Goal: Complete application form

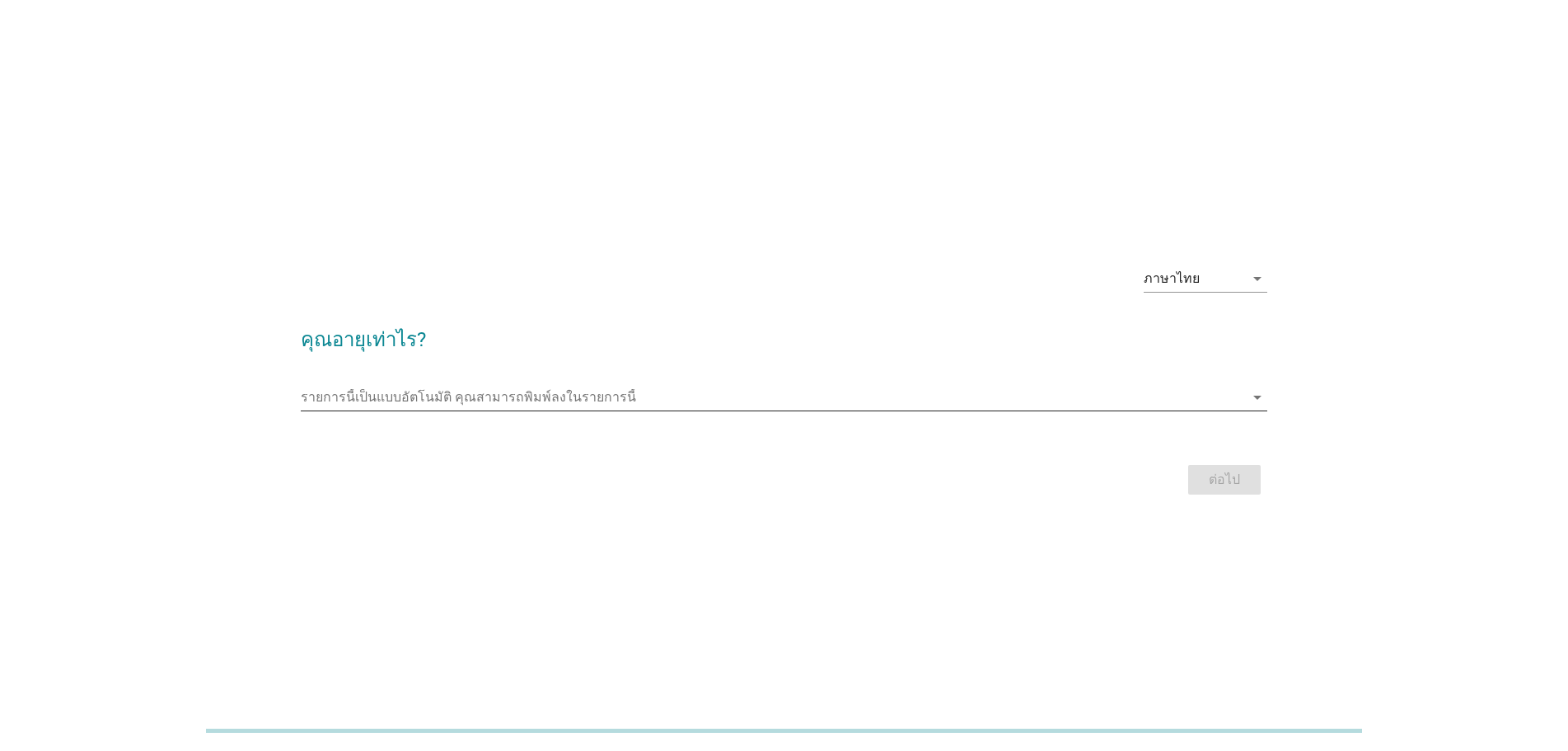
click at [559, 403] on input "รายการนี้เป็นแบบอัตโนมัติ คุณสามารถพิมพ์ลงในรายการนี้" at bounding box center [772, 397] width 944 height 27
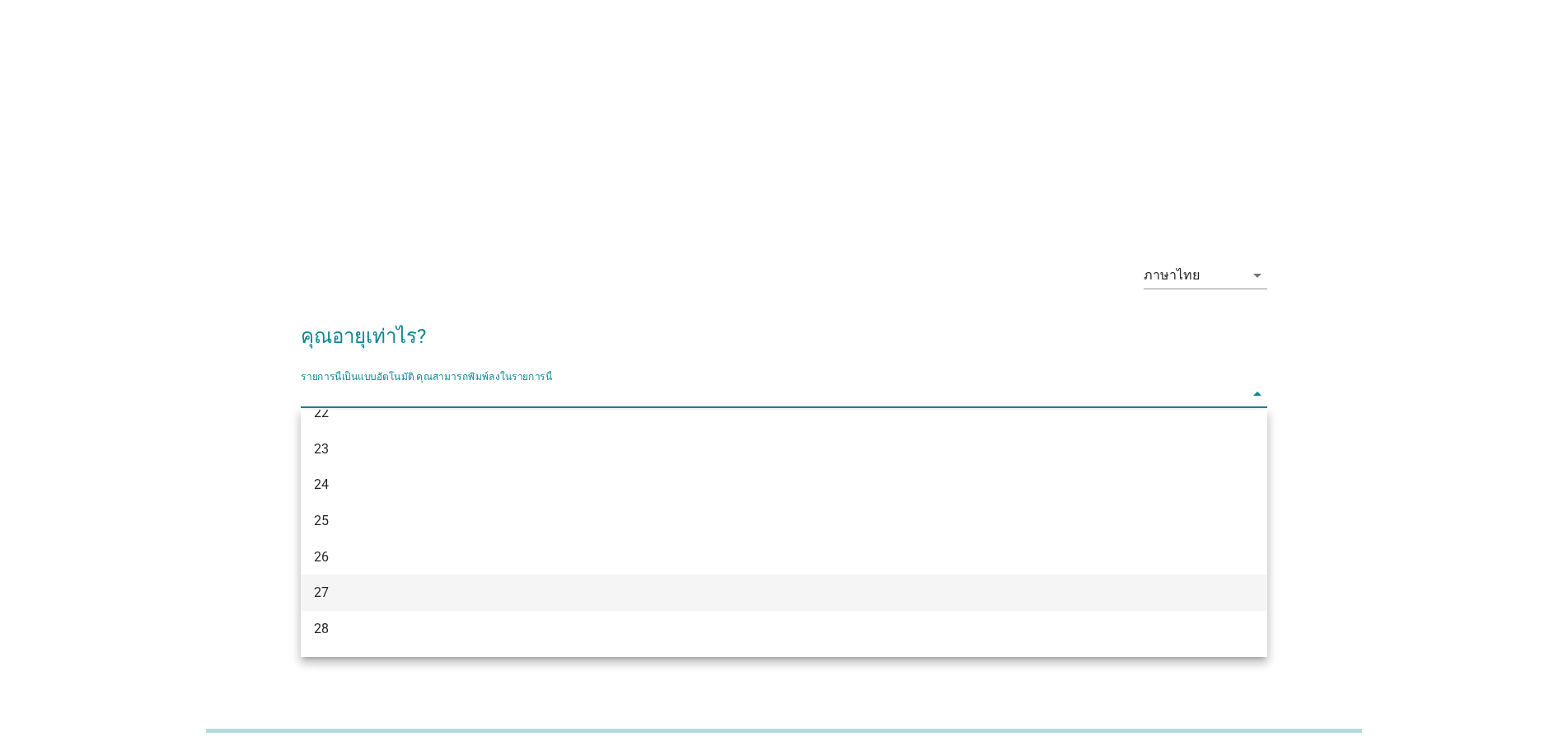
scroll to position [247, 0]
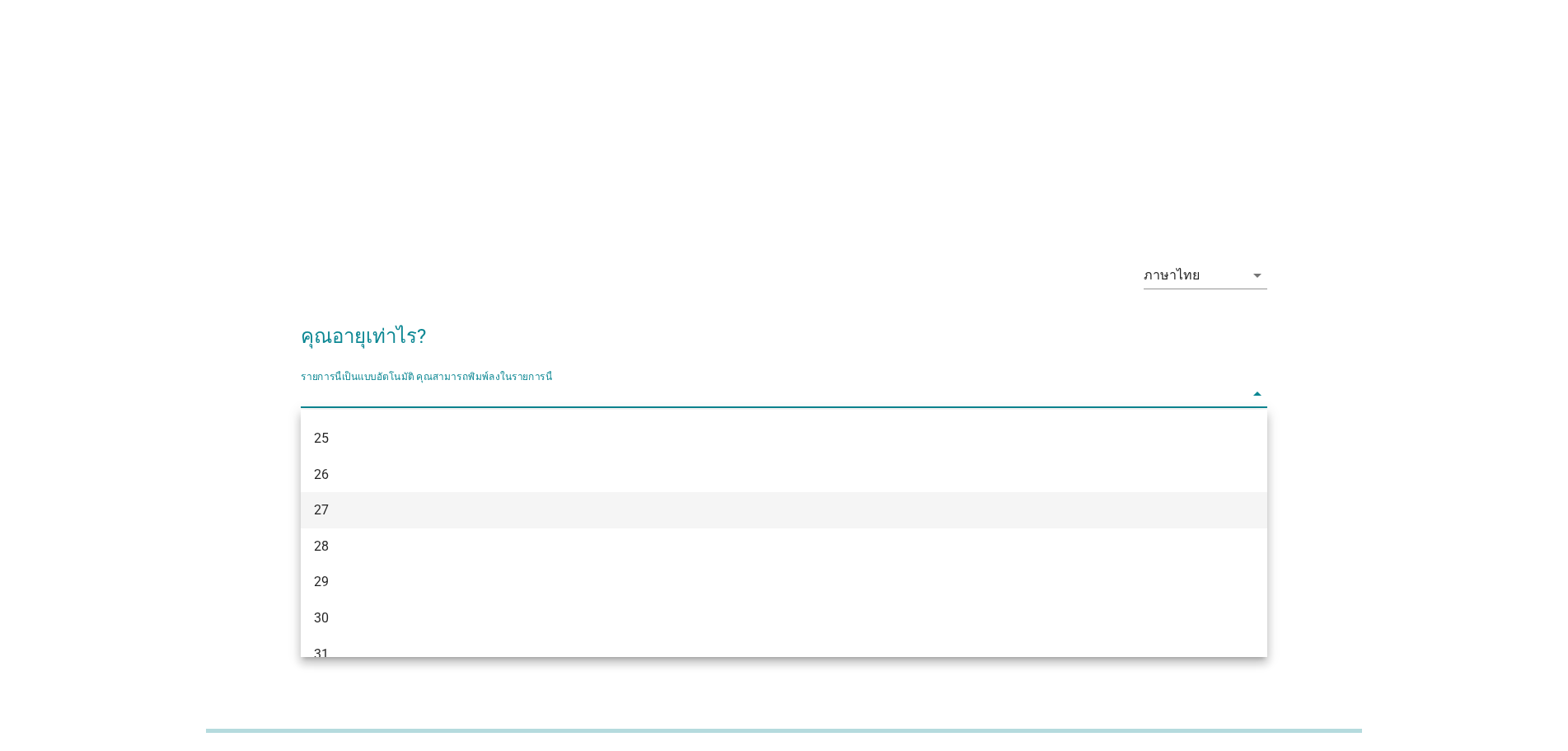
click at [388, 517] on div "27" at bounding box center [745, 511] width 862 height 20
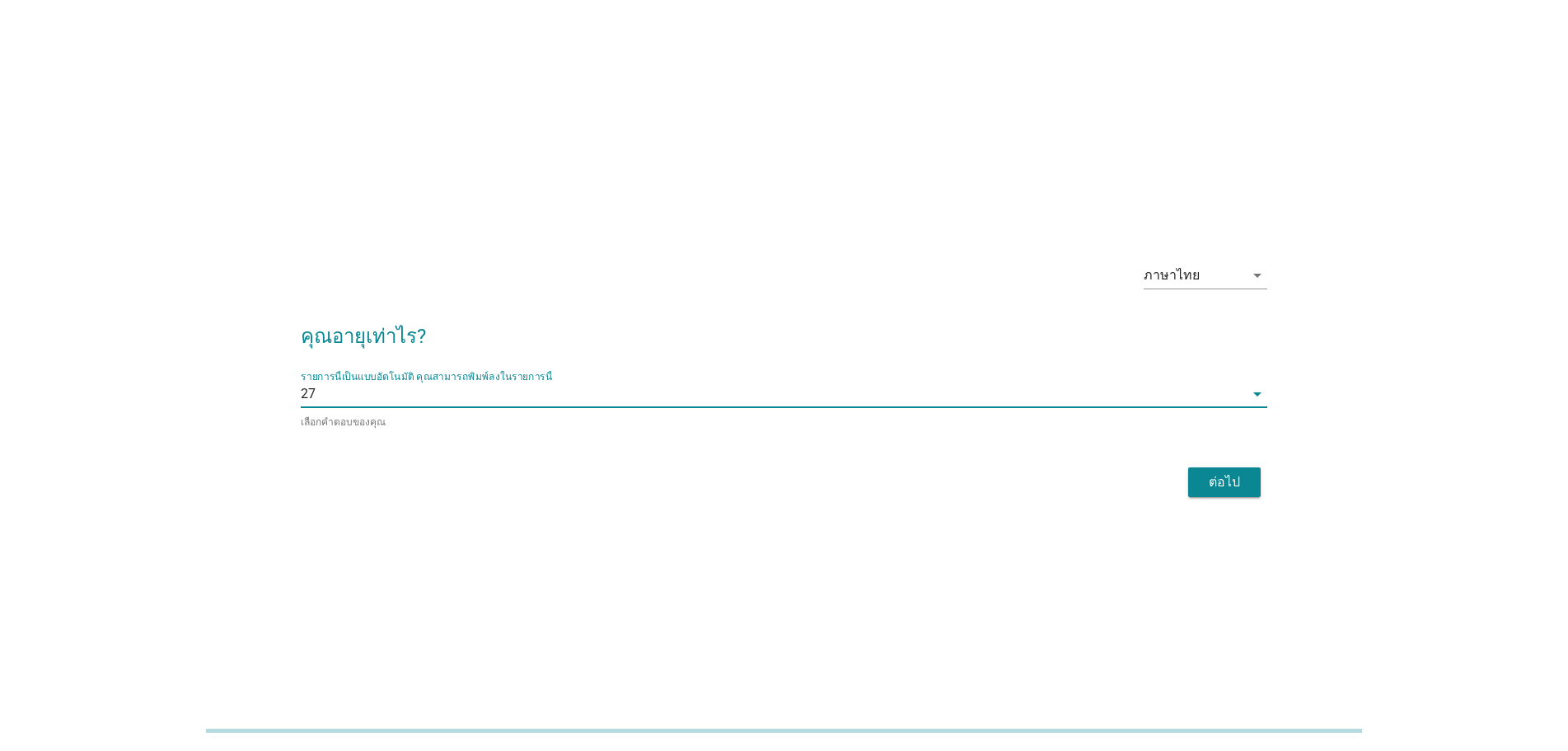
click at [1231, 483] on div "ต่อไป" at bounding box center [1224, 482] width 46 height 20
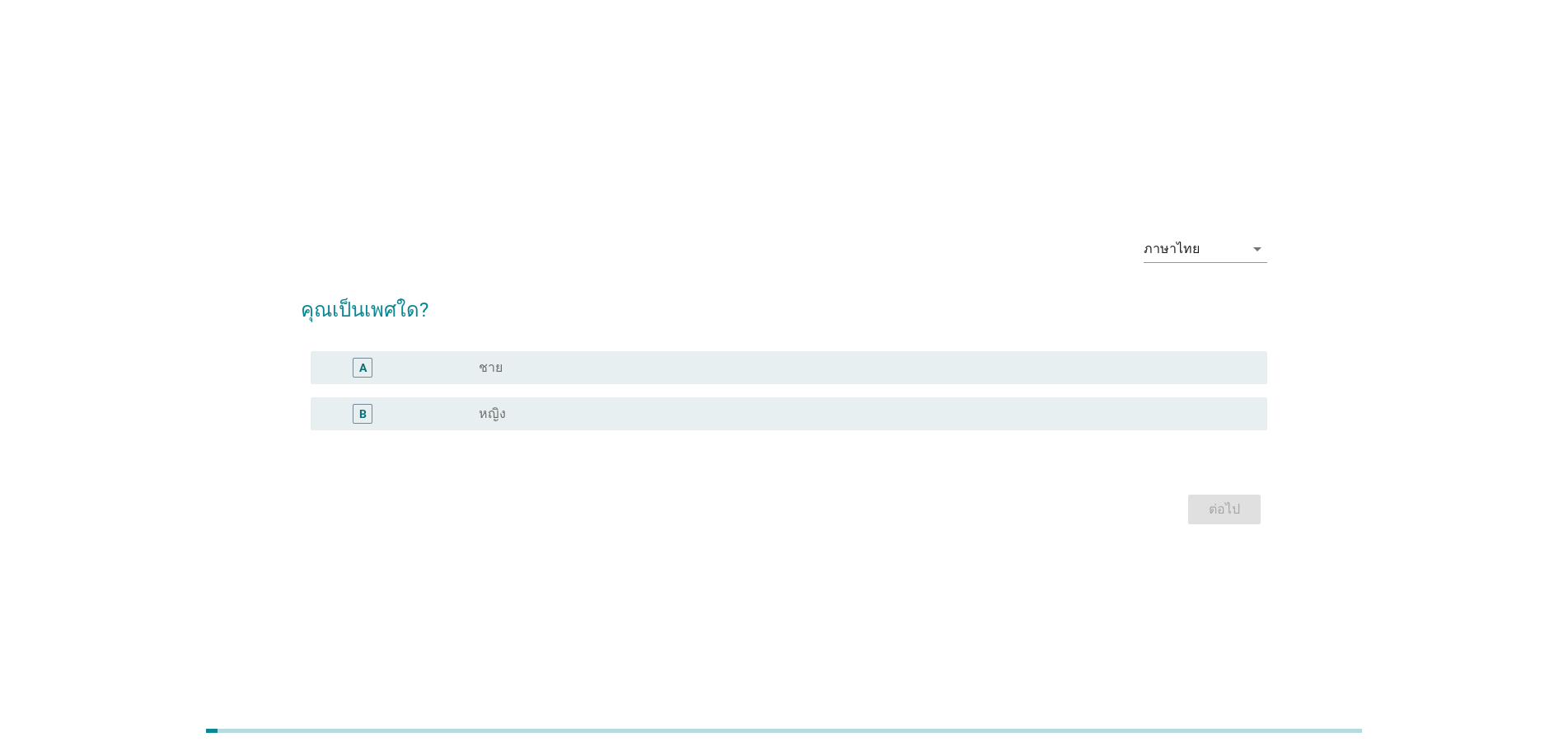
click at [505, 376] on div "radio_button_unchecked ชาย" at bounding box center [860, 368] width 762 height 17
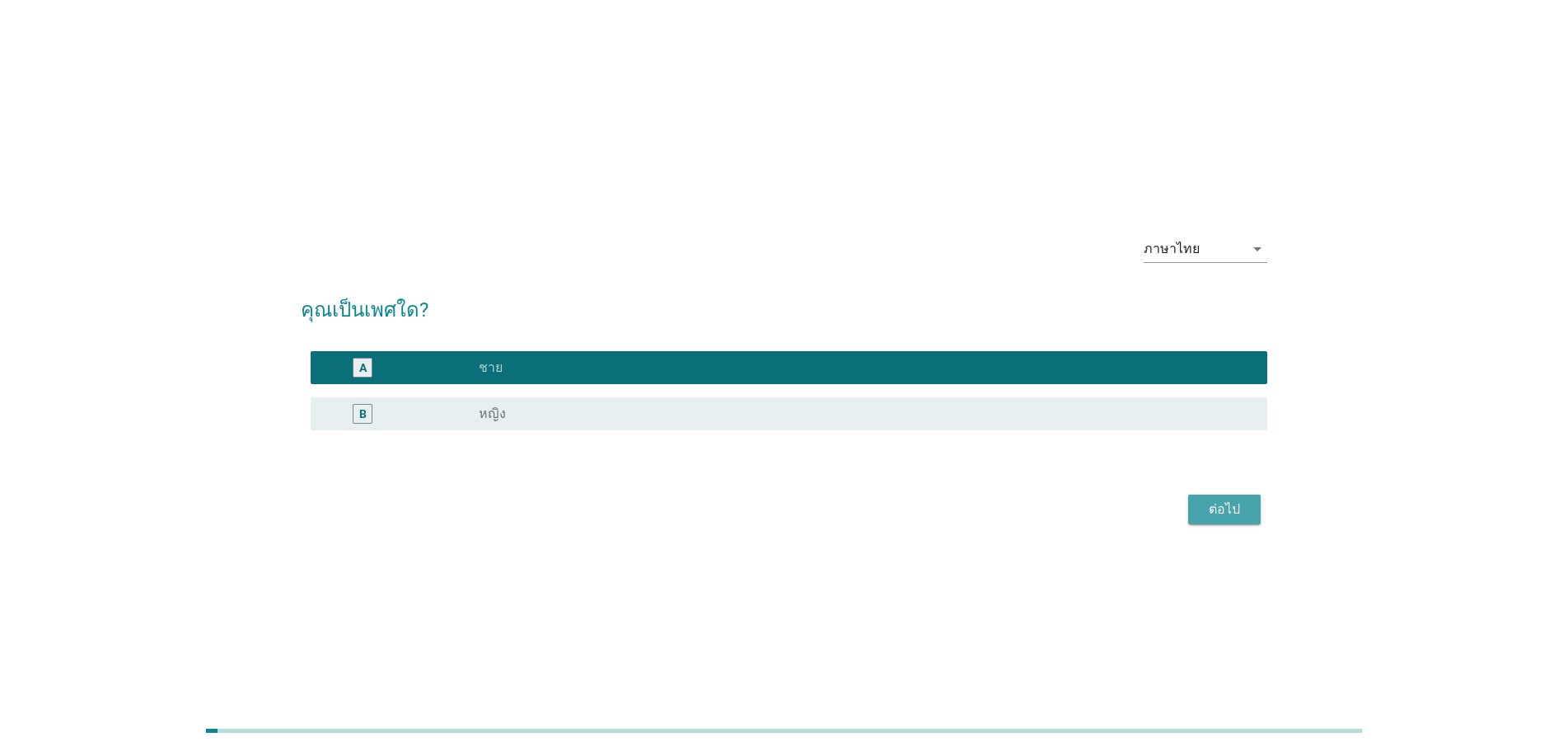
click at [1212, 507] on div "ต่อไป" at bounding box center [1224, 510] width 46 height 20
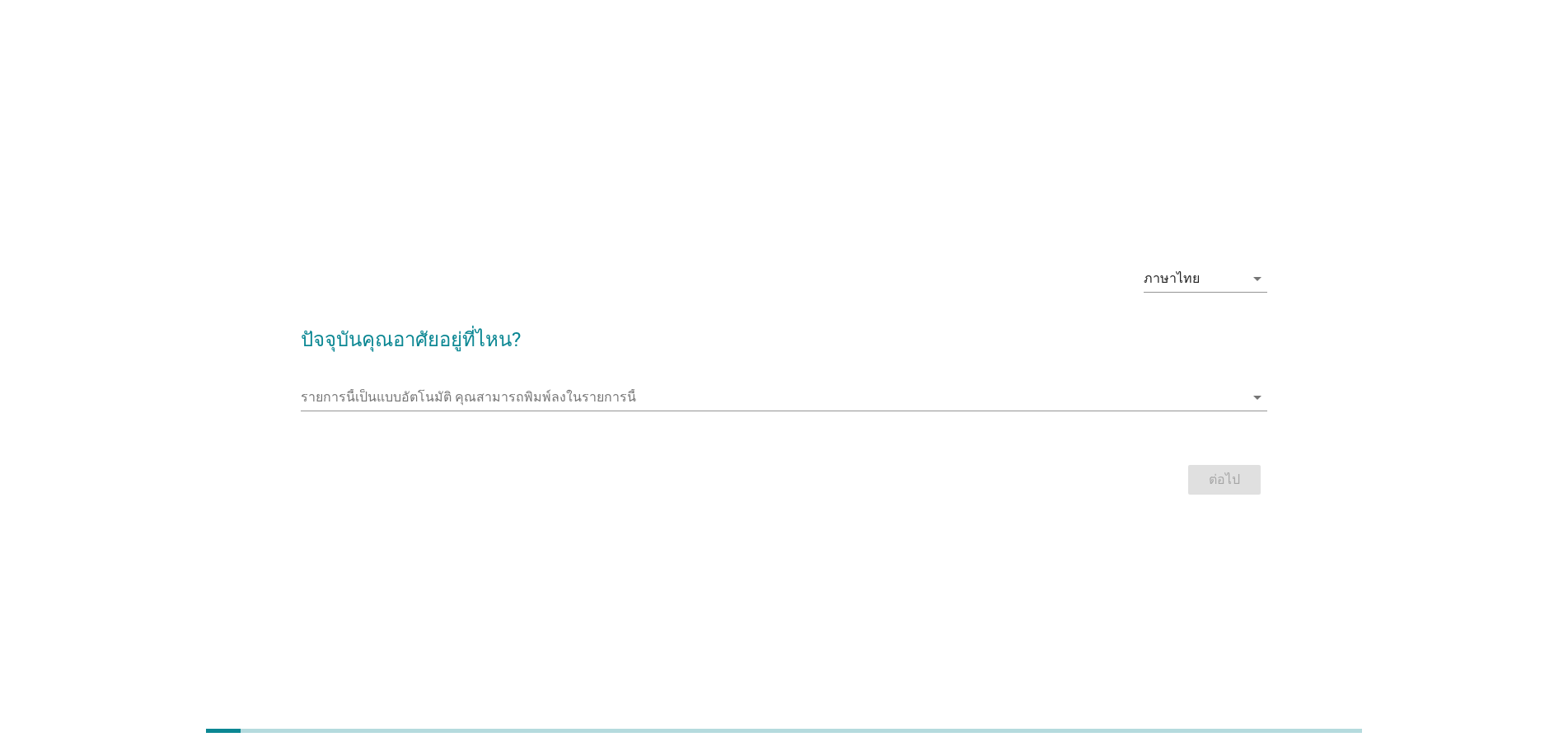
click at [572, 411] on div "รายการนี้เป็นแบบอัตโนมัติ [PERSON_NAME]พิมพ์ลงในรายการนี้ arrow_drop_down" at bounding box center [783, 405] width 966 height 42
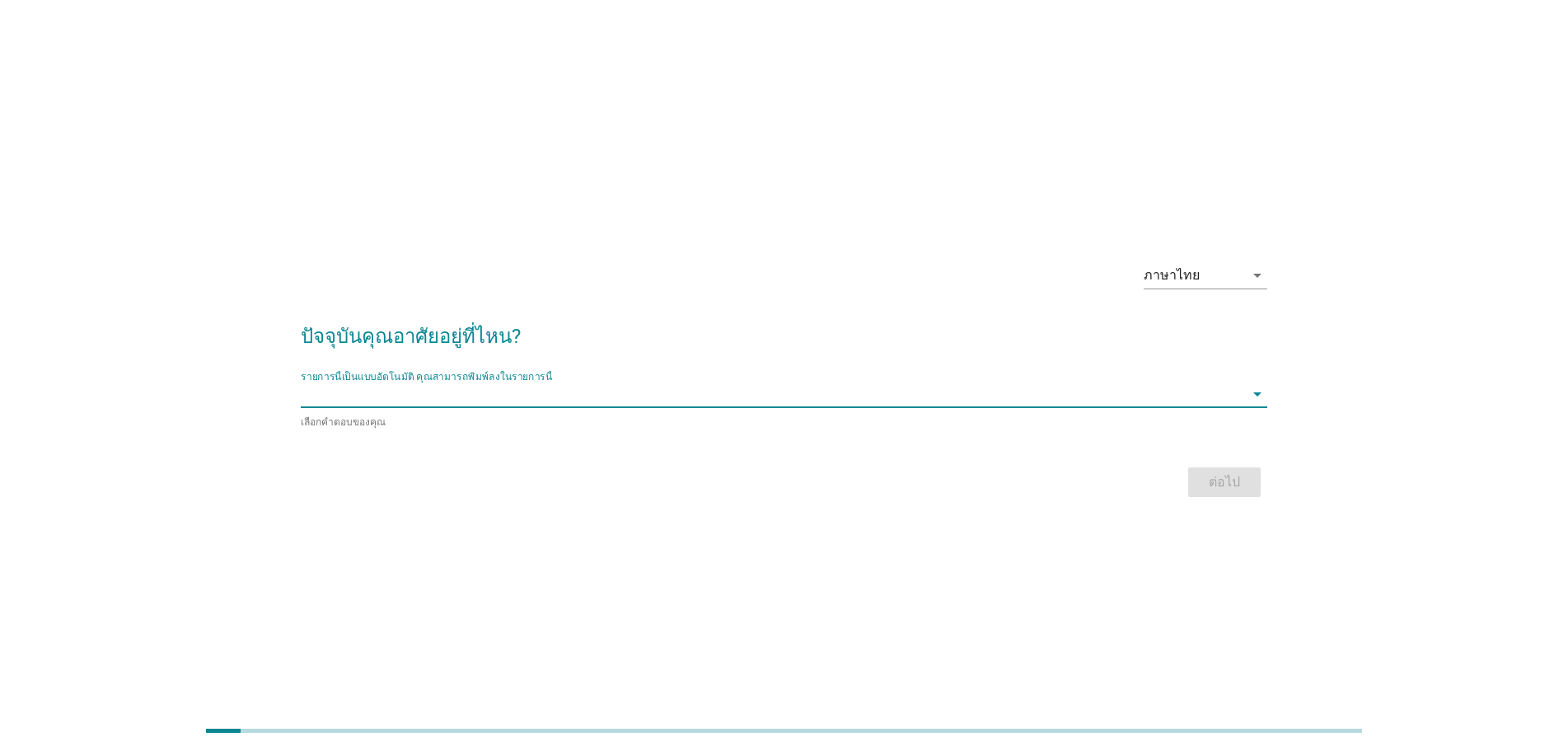
click at [575, 396] on input "รายการนี้เป็นแบบอัตโนมัติ คุณสามารถพิมพ์ลงในรายการนี้" at bounding box center [772, 393] width 944 height 27
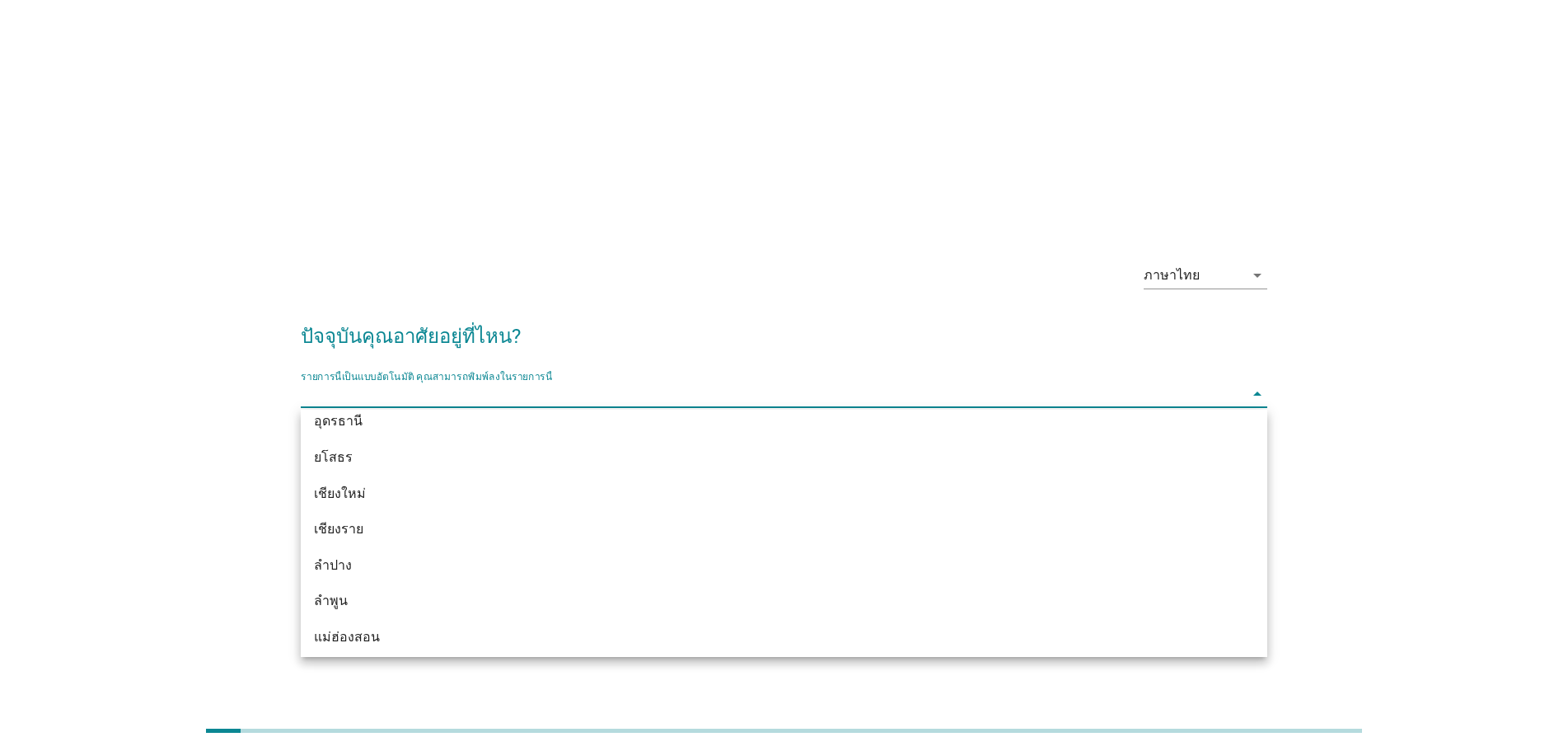
scroll to position [578, 0]
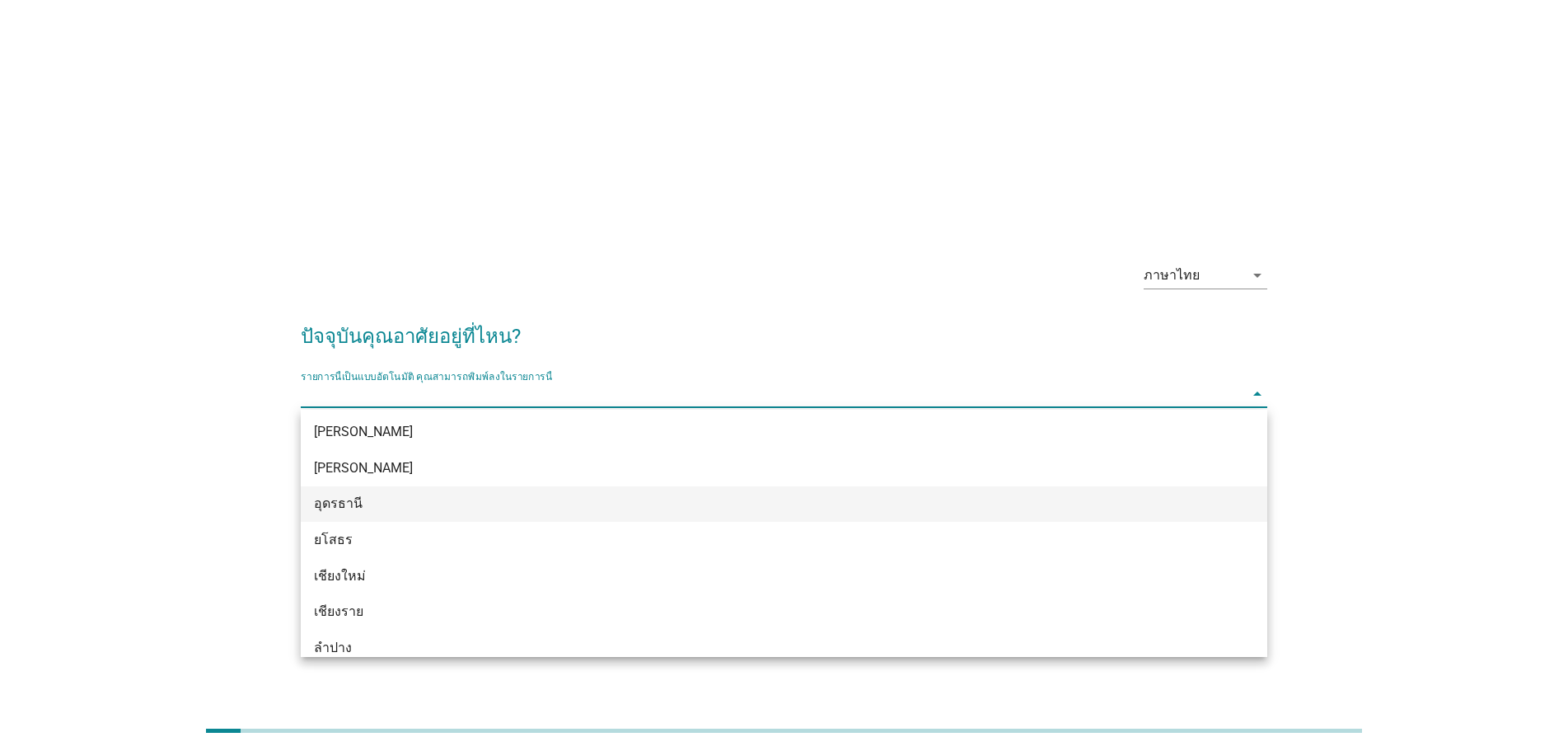
click at [447, 497] on div "อุดรธานี" at bounding box center [745, 504] width 862 height 20
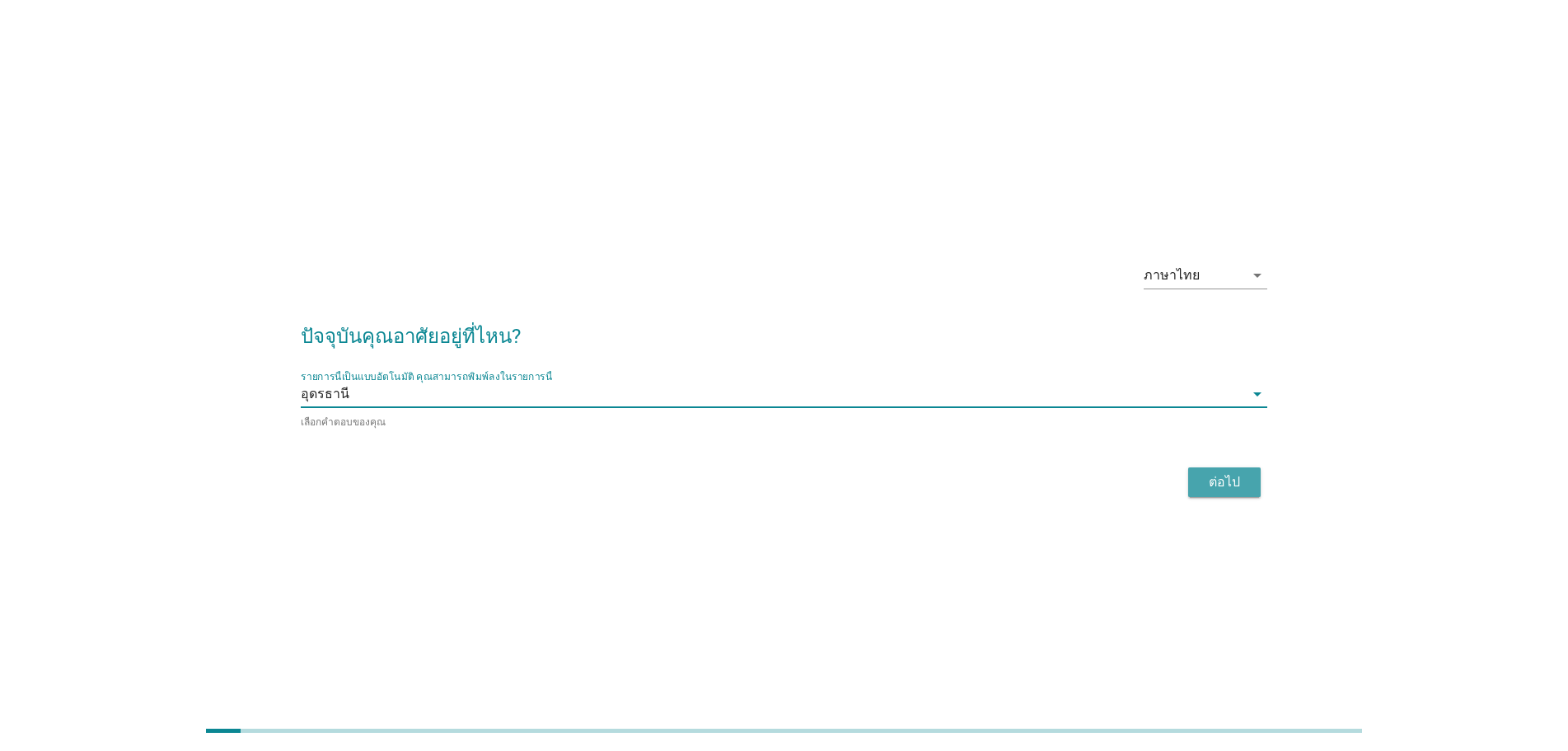
click at [1241, 481] on div "ต่อไป" at bounding box center [1224, 482] width 46 height 20
